Goal: Task Accomplishment & Management: Manage account settings

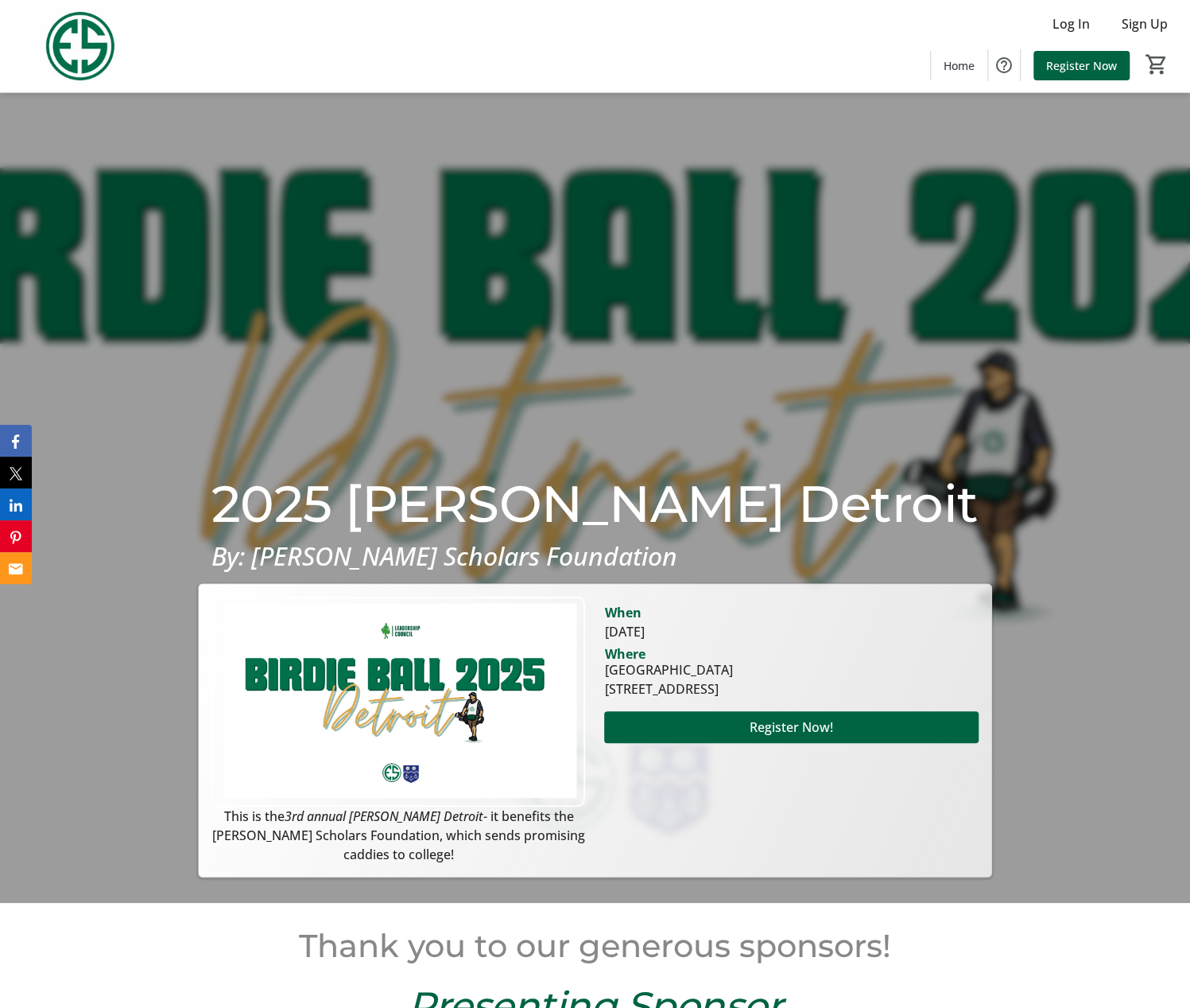
scroll to position [100, 0]
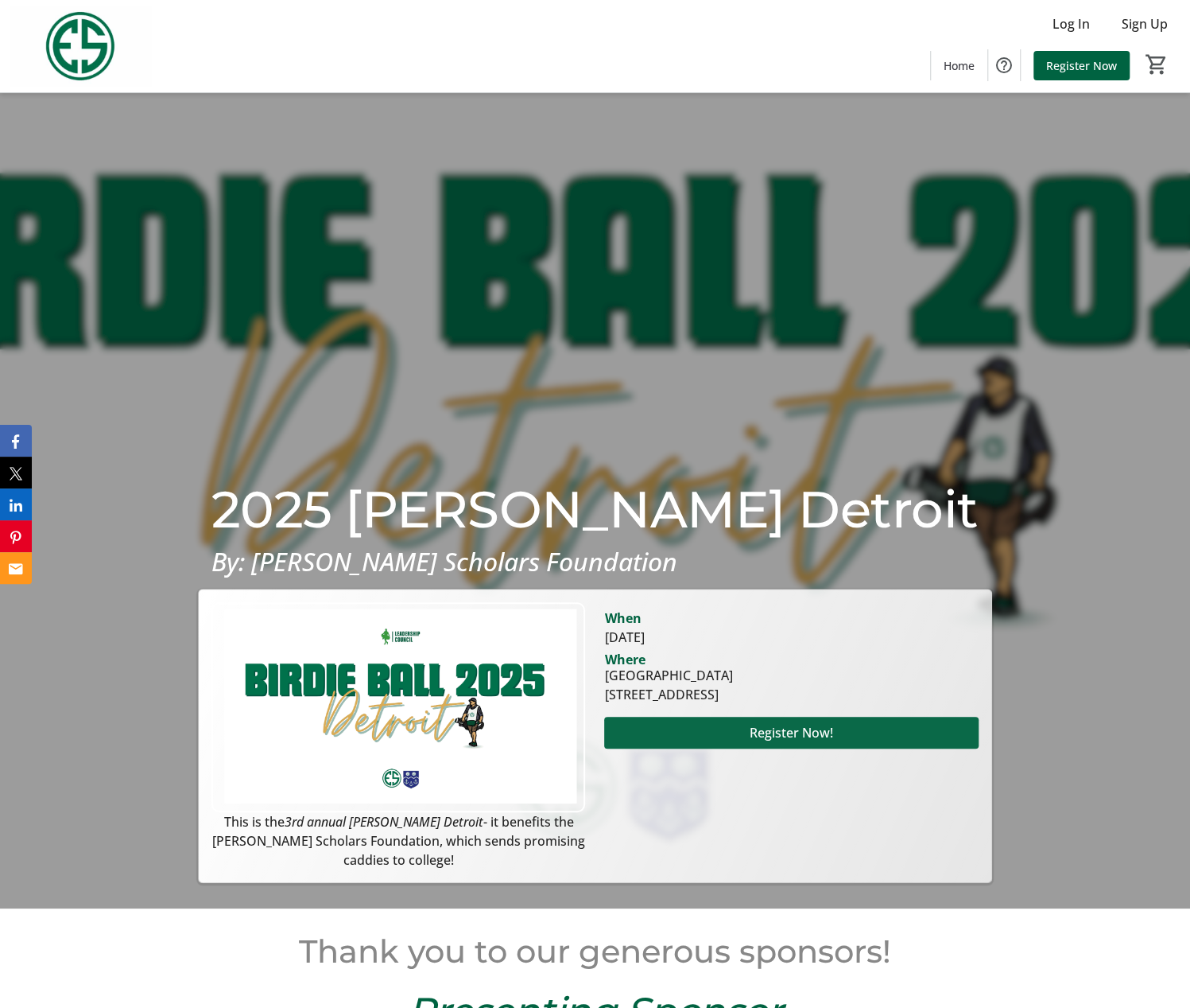
click at [808, 736] on span "Register Now!" at bounding box center [791, 732] width 84 height 19
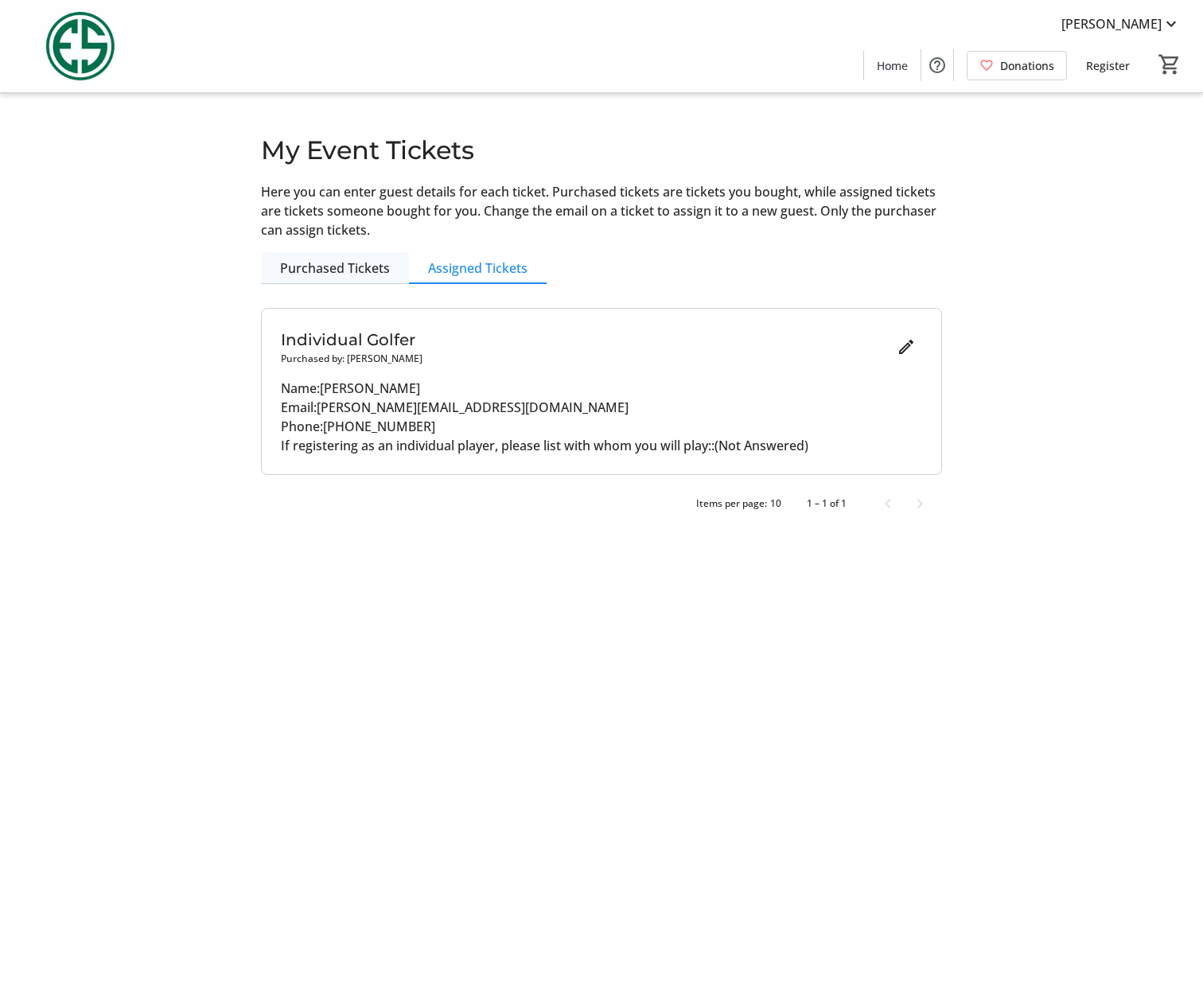
click at [340, 270] on span "Purchased Tickets" at bounding box center [334, 268] width 109 height 13
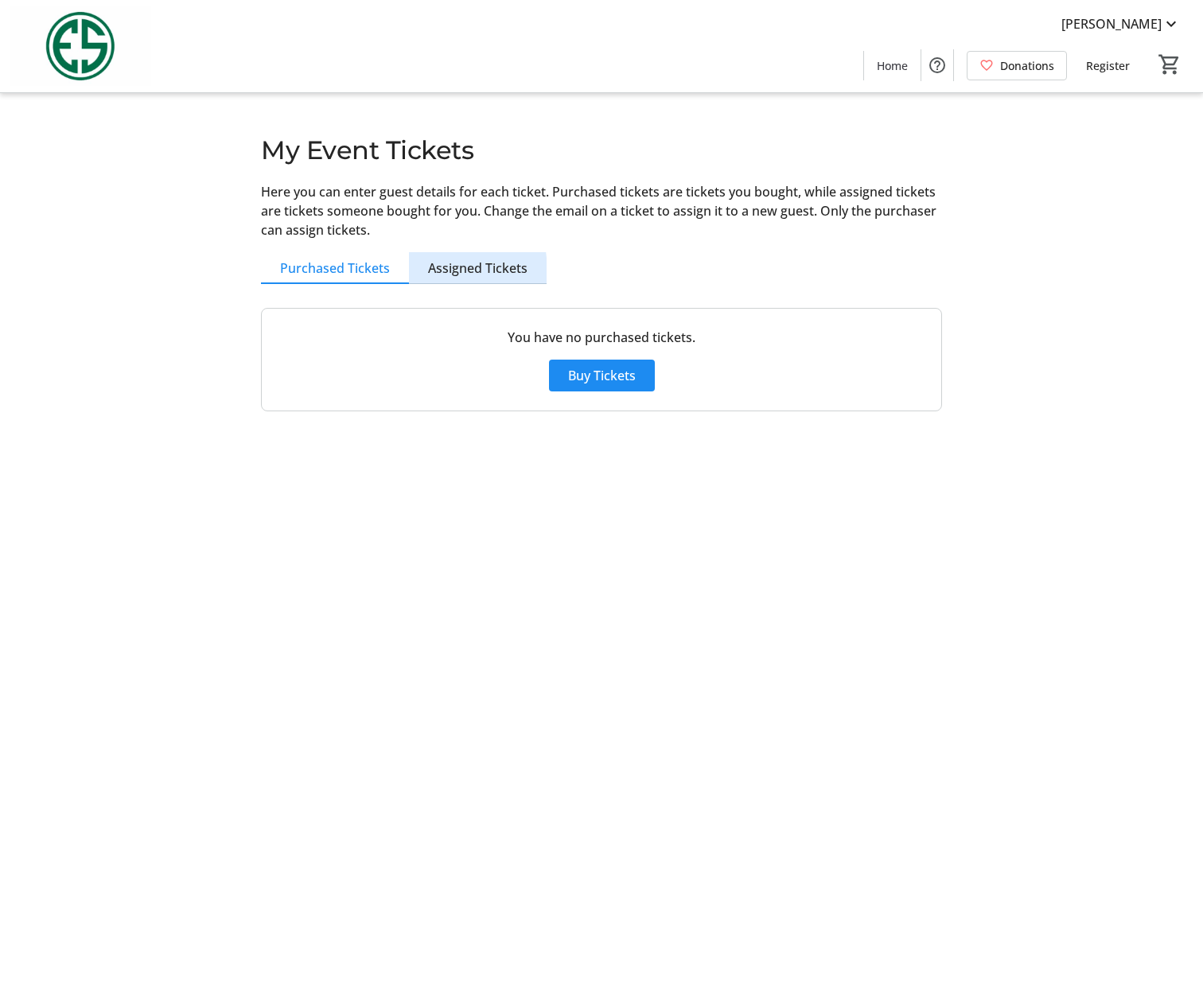
click at [425, 271] on link "Assigned Tickets" at bounding box center [478, 268] width 138 height 32
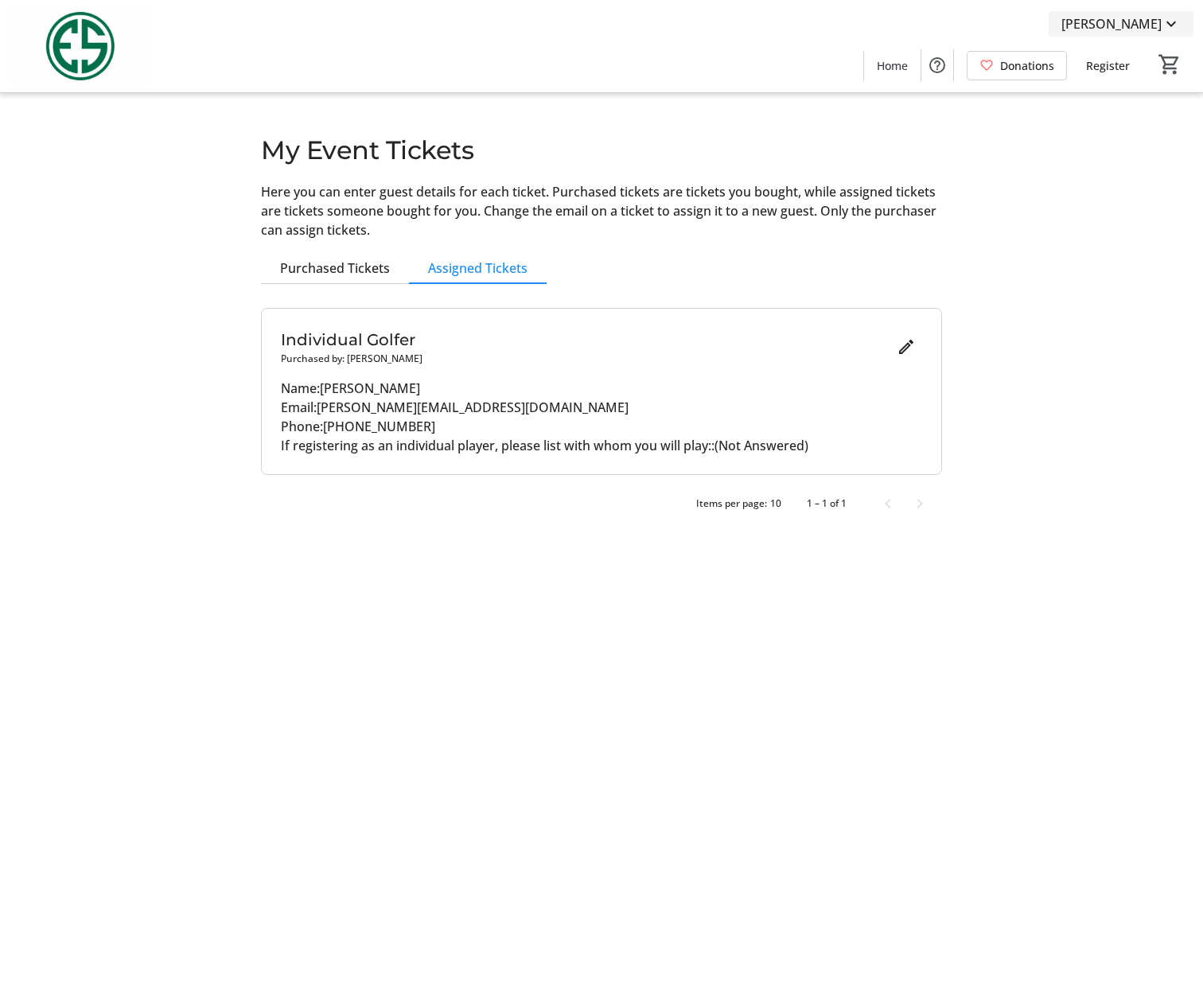
click at [1111, 23] on span "David Foley" at bounding box center [1111, 24] width 100 height 19
click at [1137, 148] on link "My Account" at bounding box center [1125, 138] width 136 height 38
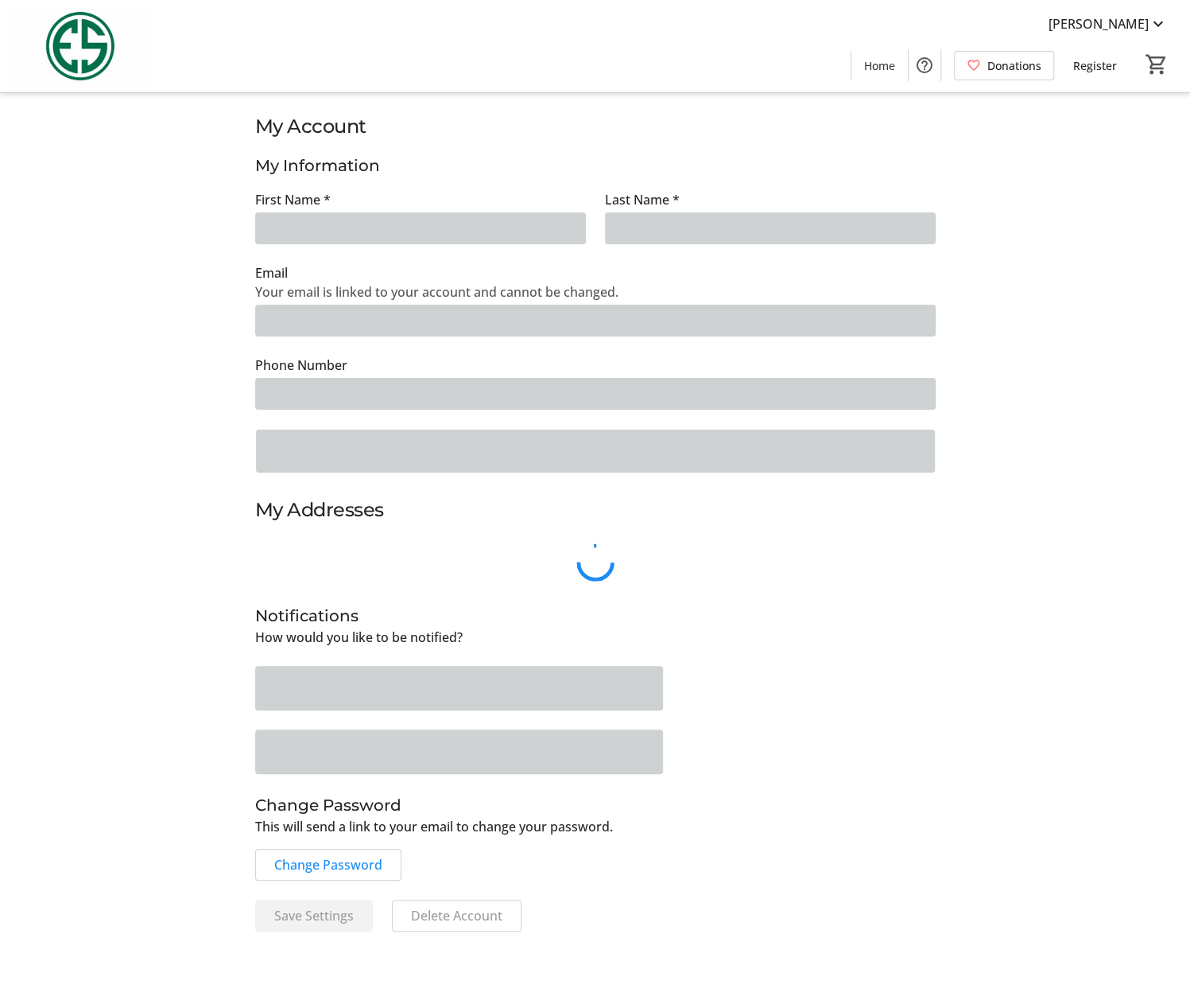
type input "David"
type input "Foley"
type input "foley.david21@gmail.com"
type input "(248) 760-5282"
